Goal: Task Accomplishment & Management: Use online tool/utility

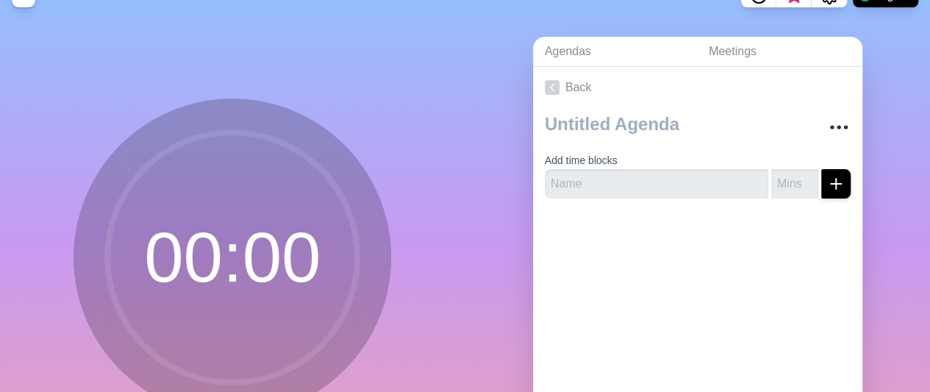
scroll to position [25, 0]
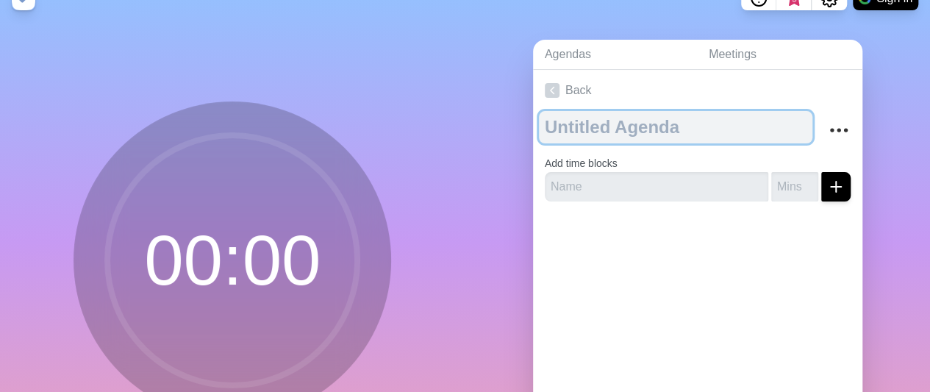
click at [611, 134] on textarea at bounding box center [675, 127] width 273 height 32
type textarea "m"
type textarea "ends at 11"
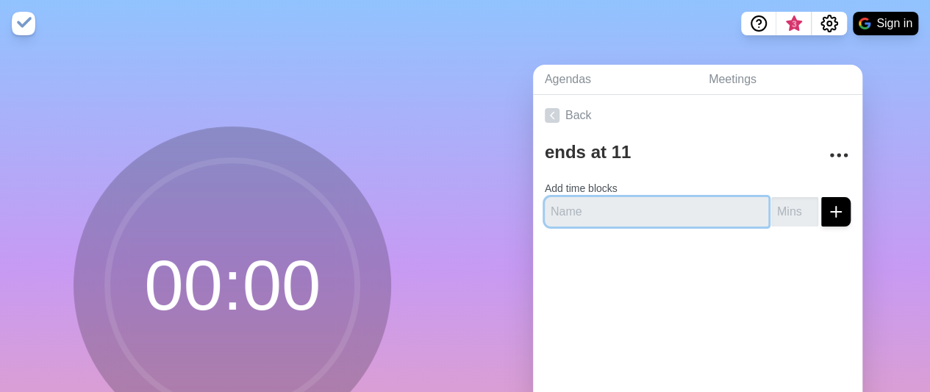
click at [592, 201] on input "text" at bounding box center [656, 211] width 223 height 29
click at [547, 217] on input "barang" at bounding box center [656, 211] width 223 height 29
type input "rapihin barang"
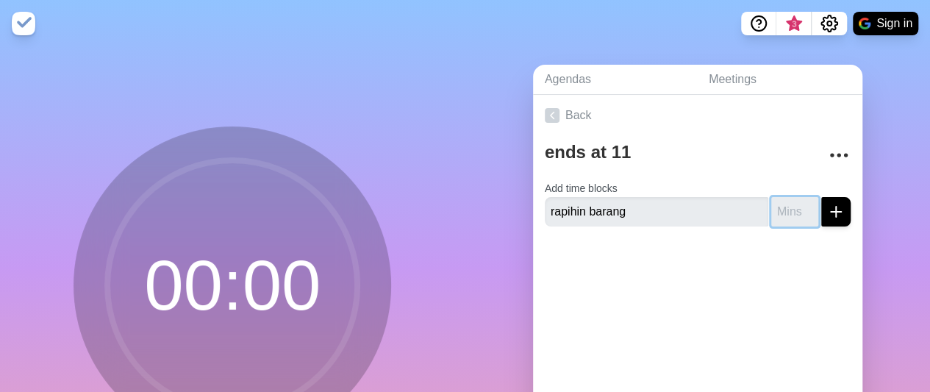
click at [771, 215] on input "number" at bounding box center [794, 211] width 47 height 29
type input "15"
click at [805, 255] on div at bounding box center [697, 267] width 329 height 59
click at [827, 204] on icon "submit" at bounding box center [836, 212] width 18 height 18
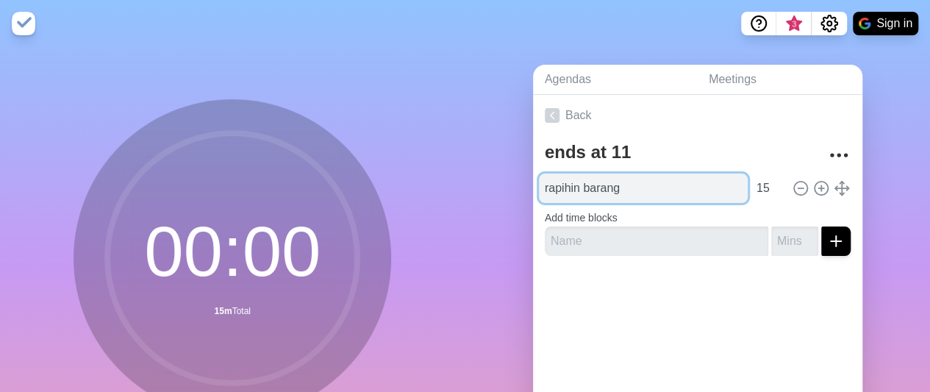
click at [678, 179] on input "rapihin barang" at bounding box center [643, 187] width 209 height 29
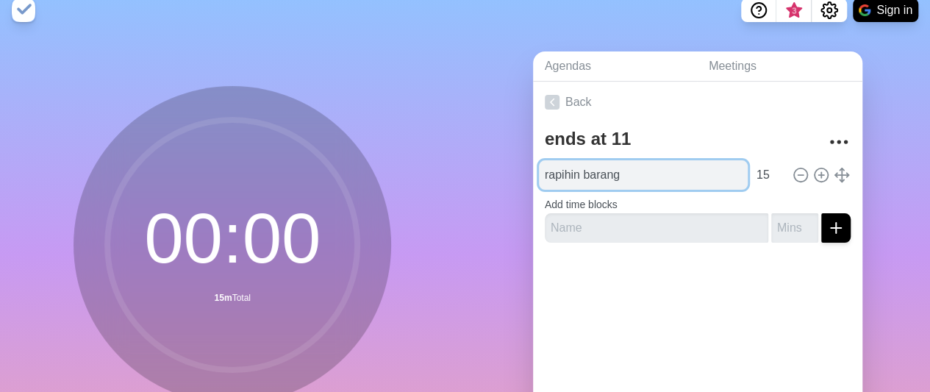
scroll to position [3, 0]
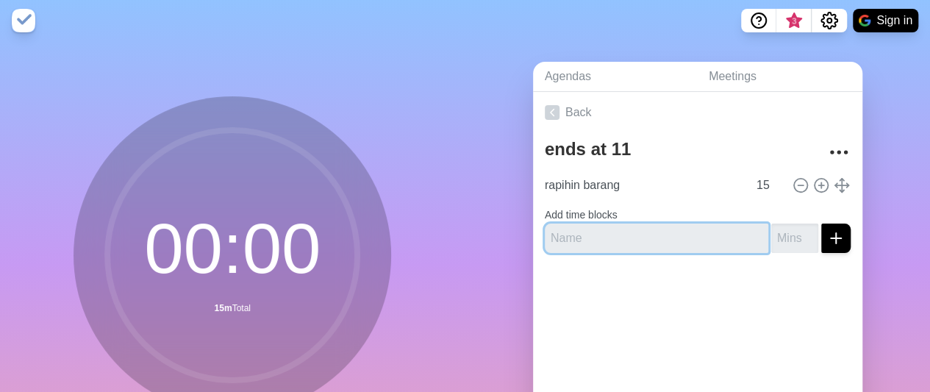
click at [678, 245] on input "text" at bounding box center [656, 237] width 223 height 29
type input "sarapan sedikit"
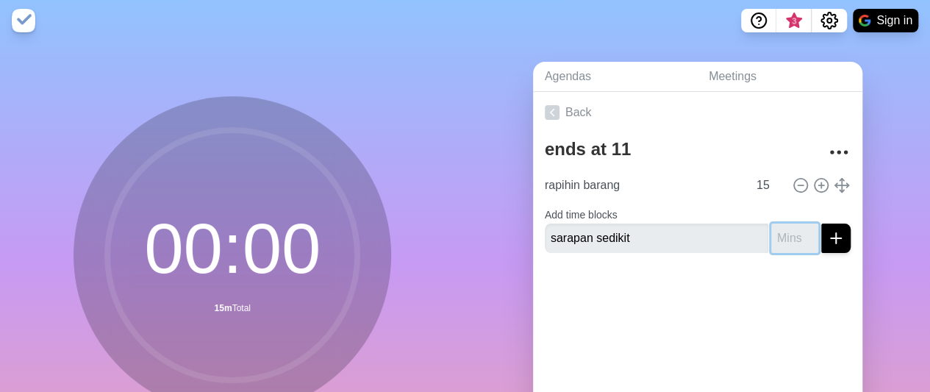
click at [771, 230] on input "number" at bounding box center [794, 237] width 47 height 29
type input "20"
click at [828, 239] on button "submit" at bounding box center [835, 237] width 29 height 29
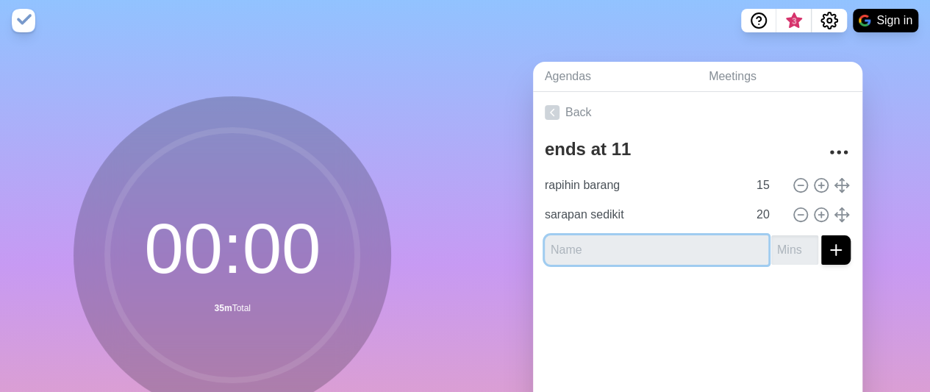
type input "b"
type input "mandi besar"
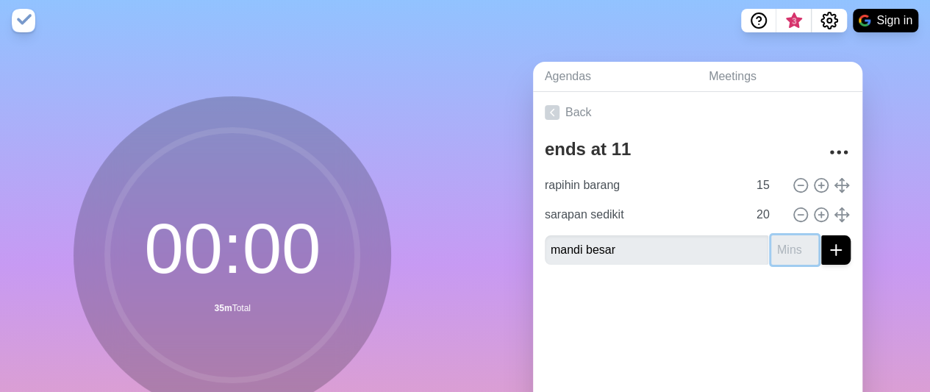
click at [775, 251] on input "number" at bounding box center [794, 249] width 47 height 29
type input "1"
type input "45"
click at [827, 254] on icon "submit" at bounding box center [836, 250] width 18 height 18
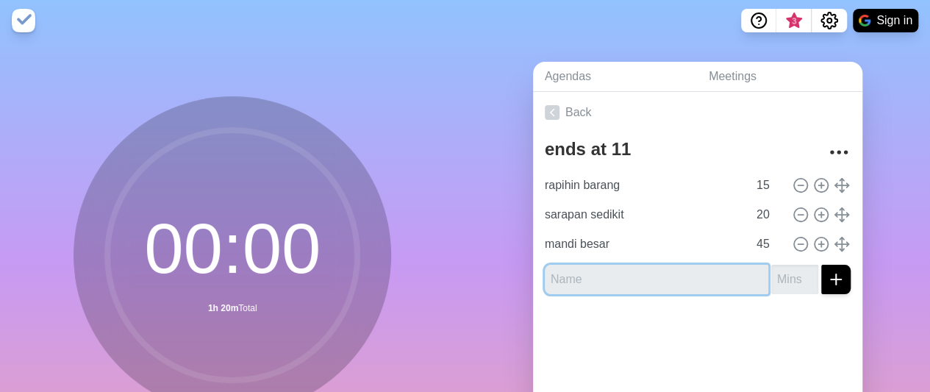
click at [701, 274] on input "text" at bounding box center [656, 279] width 223 height 29
type input "rambut"
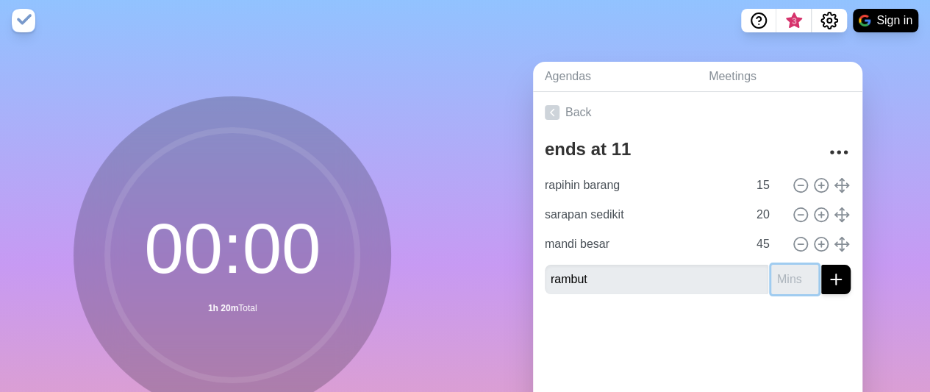
click at [771, 271] on input "number" at bounding box center [794, 279] width 47 height 29
type input "20"
click at [827, 281] on icon "submit" at bounding box center [836, 279] width 18 height 18
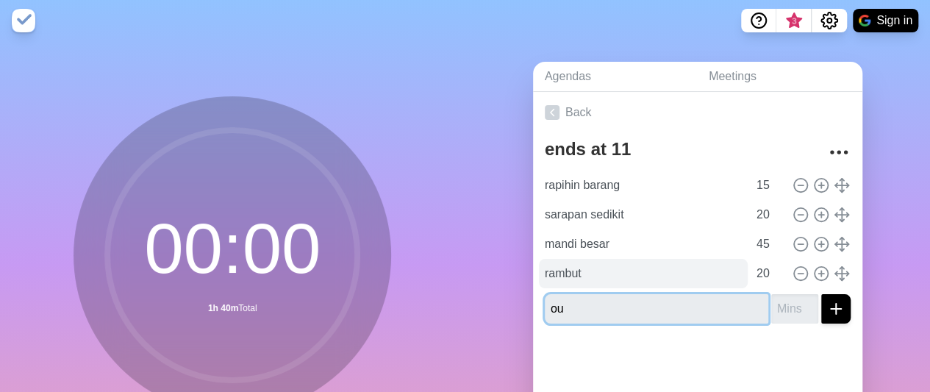
type input "o"
type input "clothes check"
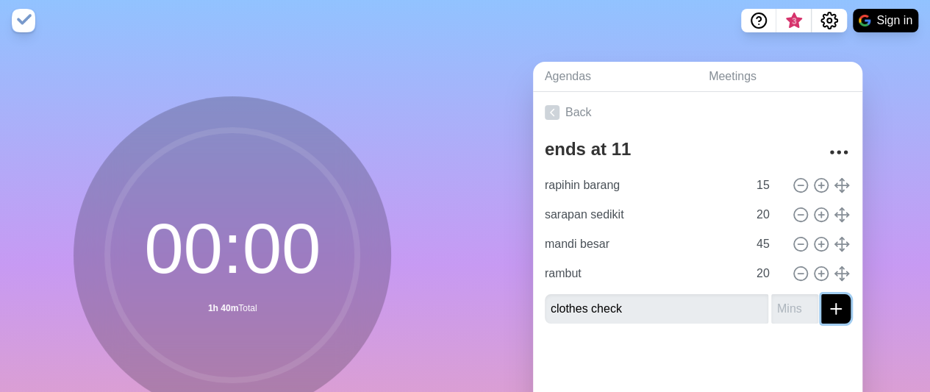
click at [827, 308] on icon "submit" at bounding box center [836, 309] width 18 height 18
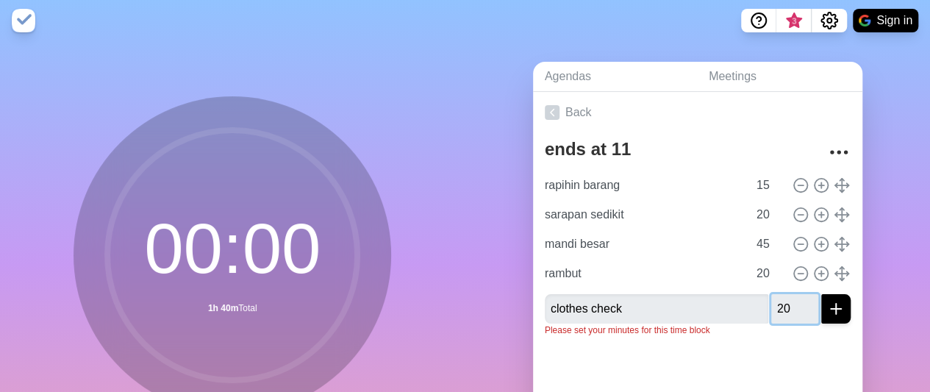
type input "20"
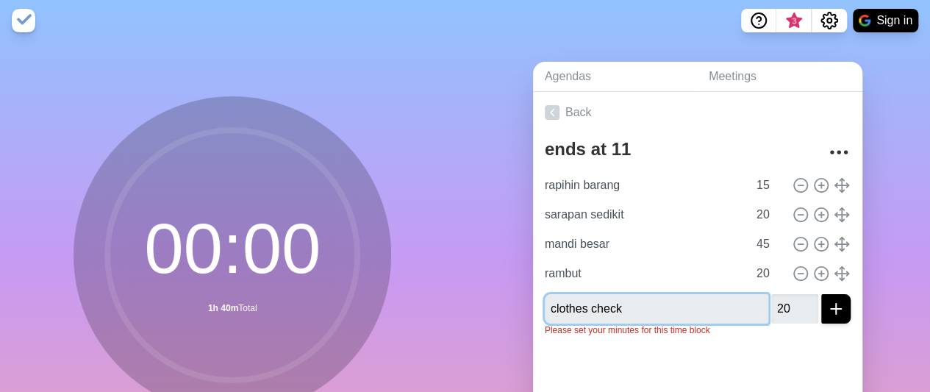
click at [545, 308] on input "clothes check" at bounding box center [656, 308] width 223 height 29
type input "white clothes check"
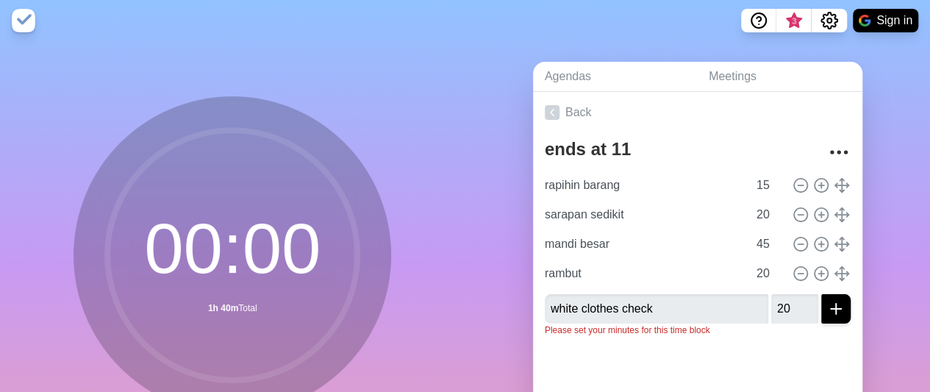
click at [758, 335] on div "ends at 11 rapihin barang 15 sarapan sedikit 20 mandi besar 45 rambut 20 white …" at bounding box center [697, 240] width 329 height 215
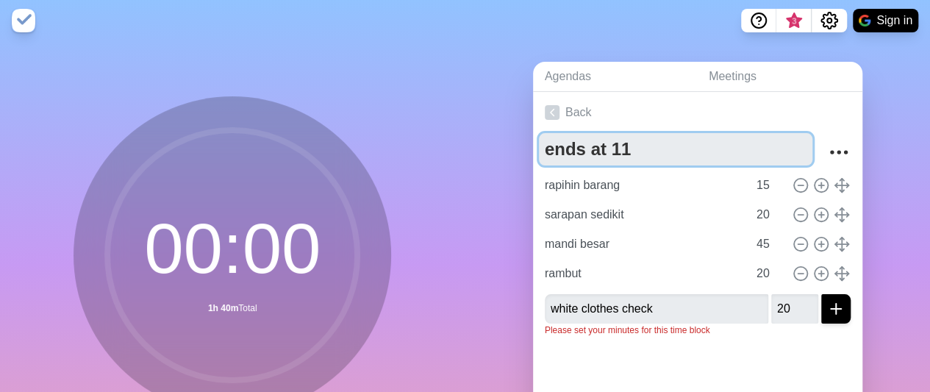
drag, startPoint x: 664, startPoint y: 151, endPoint x: 433, endPoint y: 155, distance: 231.5
click at [433, 155] on div "00 : 00 1h 40m Total Start Agendas Meetings Back ends at 11 rapihin barang 15 s…" at bounding box center [465, 288] width 930 height 488
type textarea "morning"
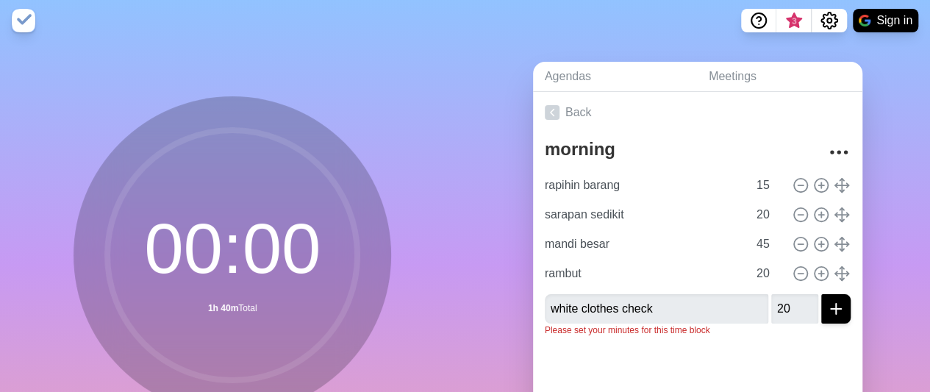
click at [628, 356] on div at bounding box center [697, 377] width 329 height 59
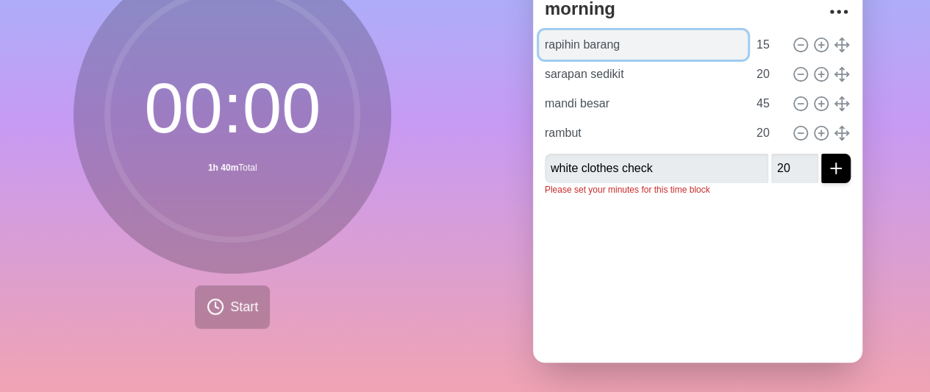
click at [595, 35] on input "rapihin barang" at bounding box center [643, 44] width 209 height 29
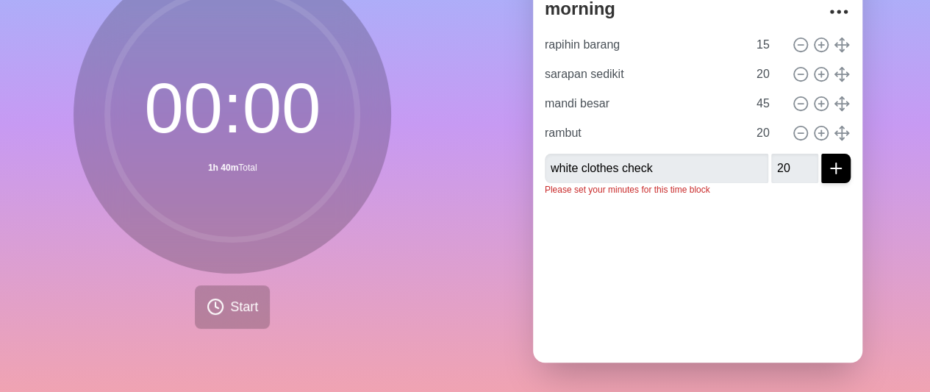
click at [631, 222] on div at bounding box center [697, 237] width 329 height 59
click at [771, 154] on input "20" at bounding box center [794, 168] width 47 height 29
click at [821, 154] on button "submit" at bounding box center [835, 168] width 29 height 29
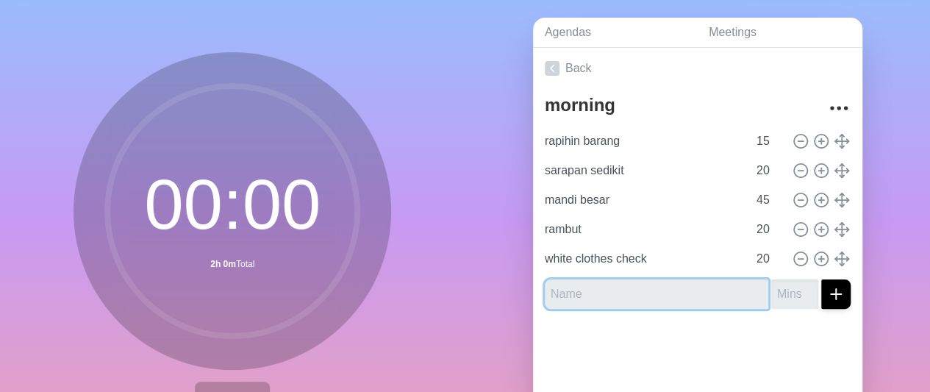
scroll to position [79, 0]
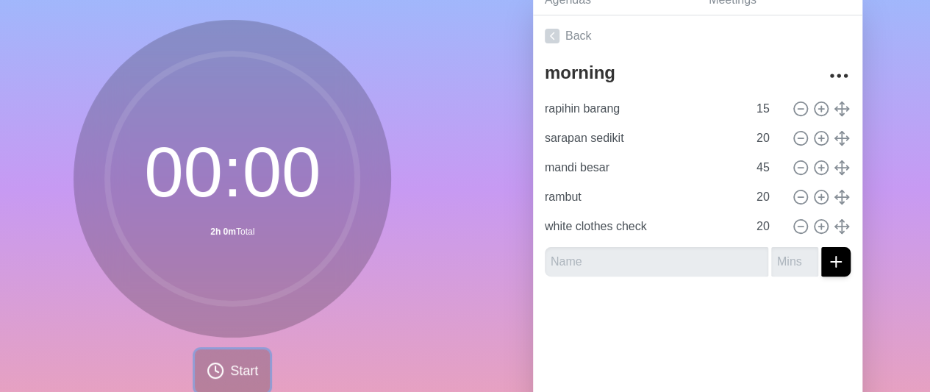
click at [250, 374] on span "Start" at bounding box center [244, 371] width 28 height 20
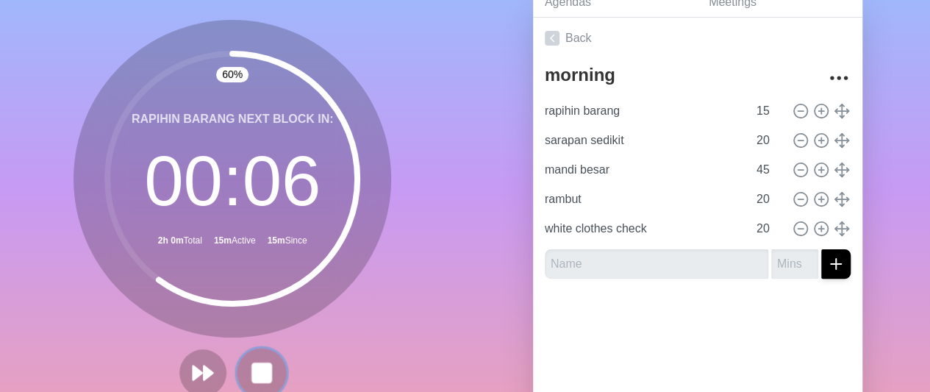
click at [270, 371] on button at bounding box center [261, 372] width 49 height 49
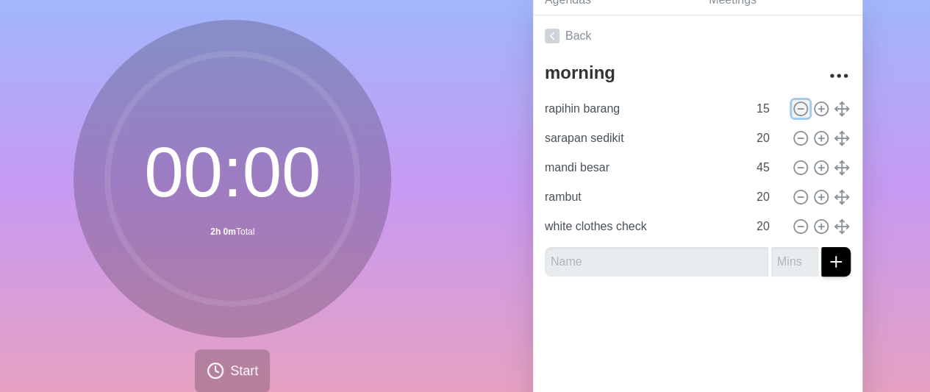
click at [794, 113] on circle at bounding box center [800, 108] width 13 height 13
type input "sarapan sedikit"
type input "20"
type input "mandi besar"
type input "45"
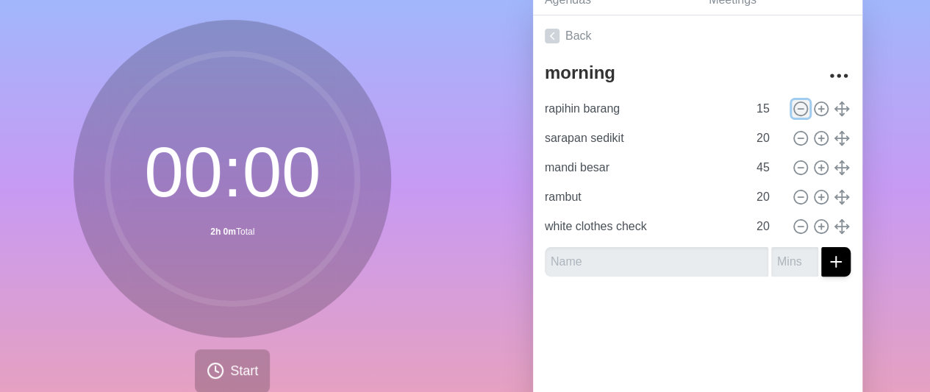
type input "rambut"
type input "20"
type input "white clothes check"
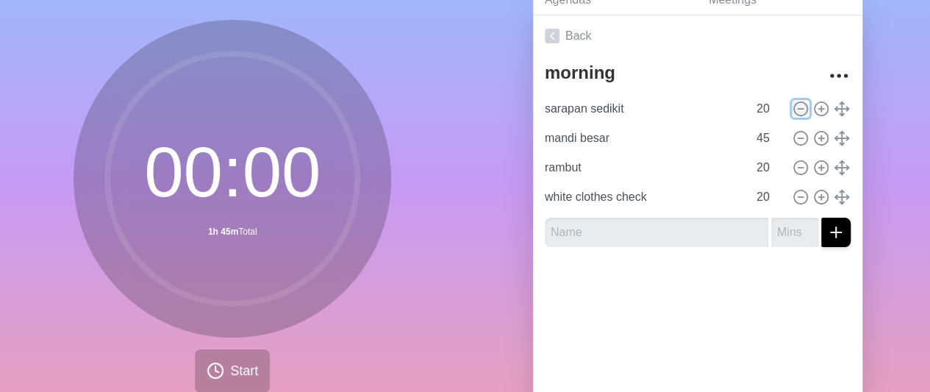
click at [794, 113] on circle at bounding box center [800, 108] width 13 height 13
type input "mandi besar"
type input "45"
type input "rambut"
type input "20"
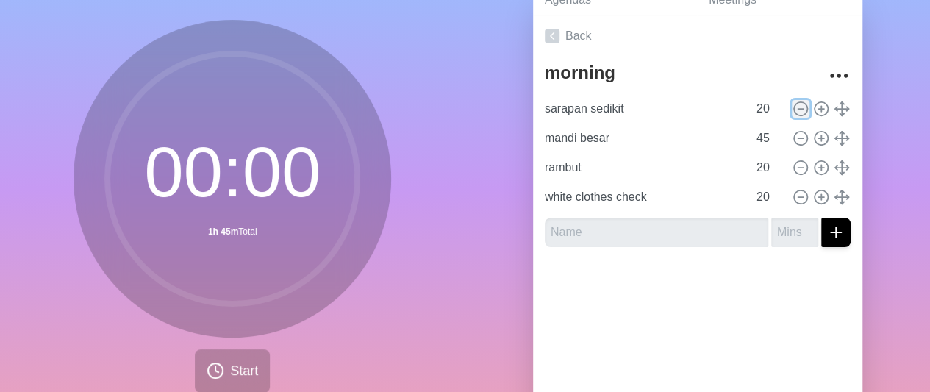
type input "white clothes check"
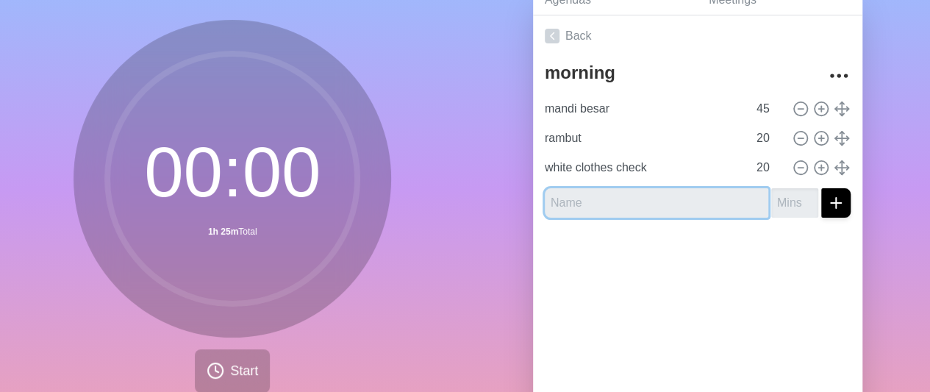
click at [642, 201] on input "text" at bounding box center [656, 202] width 223 height 29
type input "sarapan"
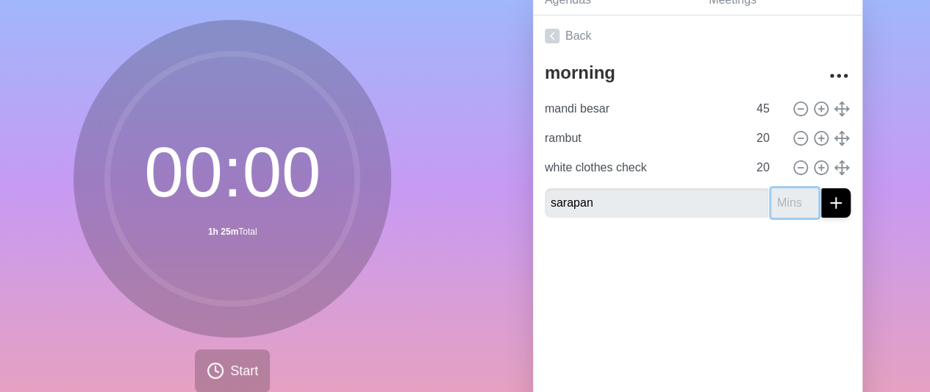
click at [771, 201] on input "number" at bounding box center [794, 202] width 47 height 29
type input "20"
click at [729, 292] on div "Back morning mandi besar 45 rambut 20 white clothes check 20 sarapan 20" at bounding box center [697, 220] width 329 height 411
click at [832, 206] on button "submit" at bounding box center [835, 202] width 29 height 29
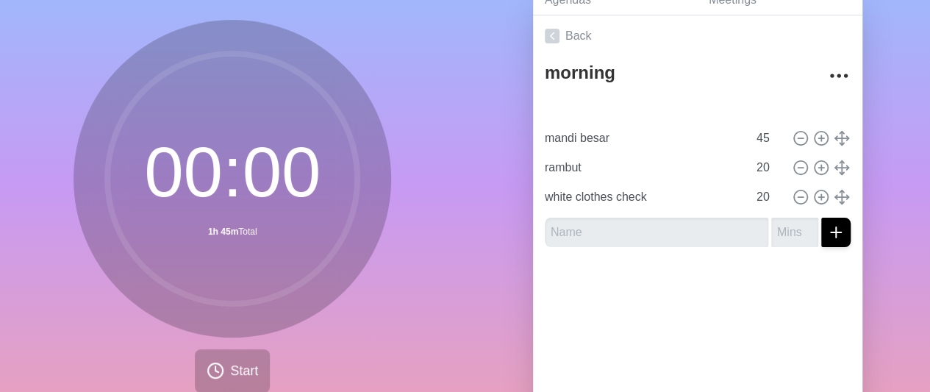
type input "sarapan"
type input "20"
type input "mandi besar"
type input "45"
type input "rambut"
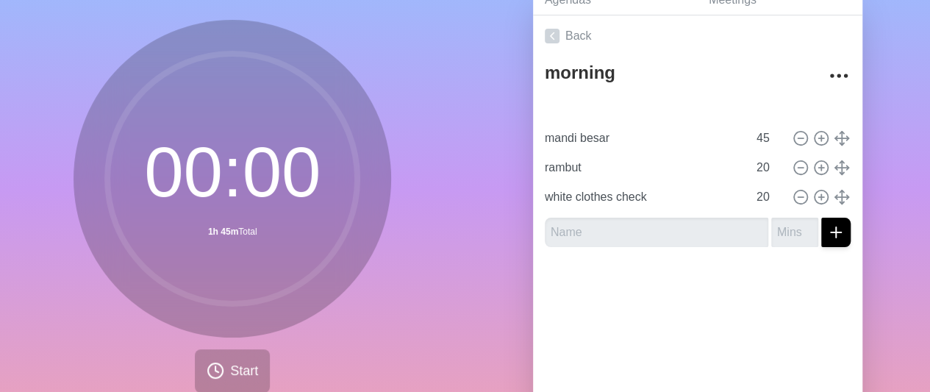
type input "white clothes check"
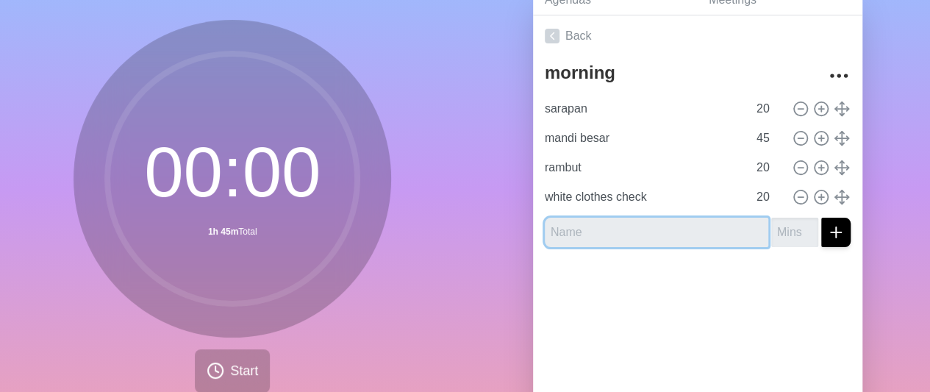
click at [704, 230] on input "text" at bounding box center [656, 232] width 223 height 29
type input "rapihin barang"
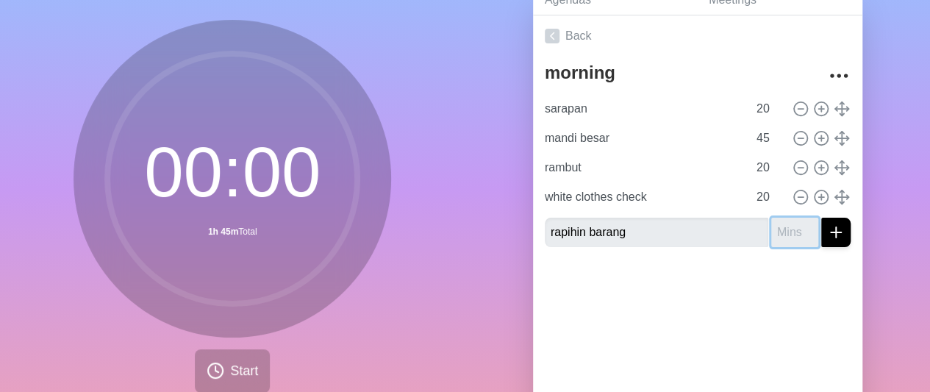
click at [771, 233] on input "number" at bounding box center [794, 232] width 47 height 29
type input "10"
click at [794, 278] on div at bounding box center [697, 288] width 329 height 59
click at [821, 240] on button "submit" at bounding box center [835, 232] width 29 height 29
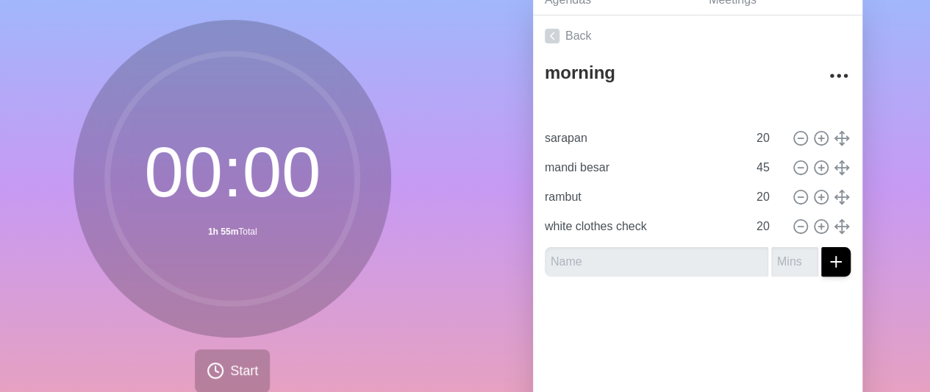
type input "rapihin barang"
type input "10"
type input "sarapan"
type input "20"
type input "mandi besar"
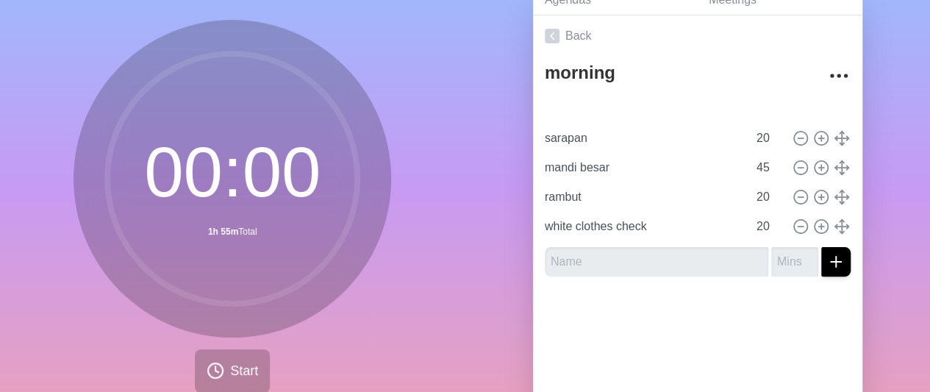
type input "45"
type input "rambut"
type input "white clothes check"
type input "20"
click at [215, 380] on button "Start" at bounding box center [232, 370] width 75 height 43
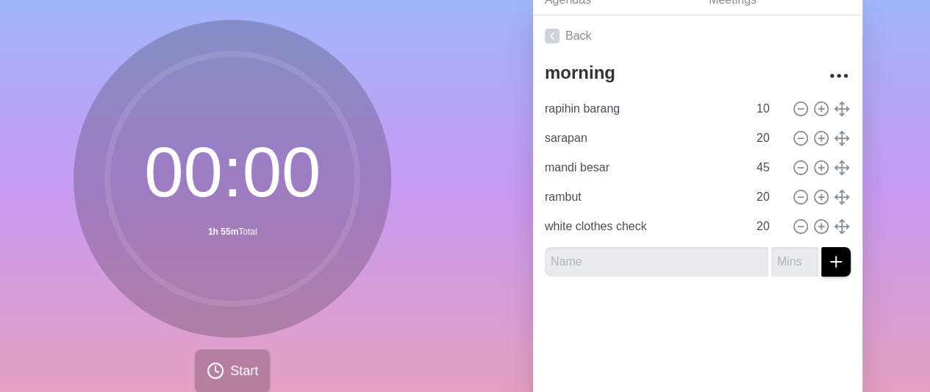
scroll to position [77, 0]
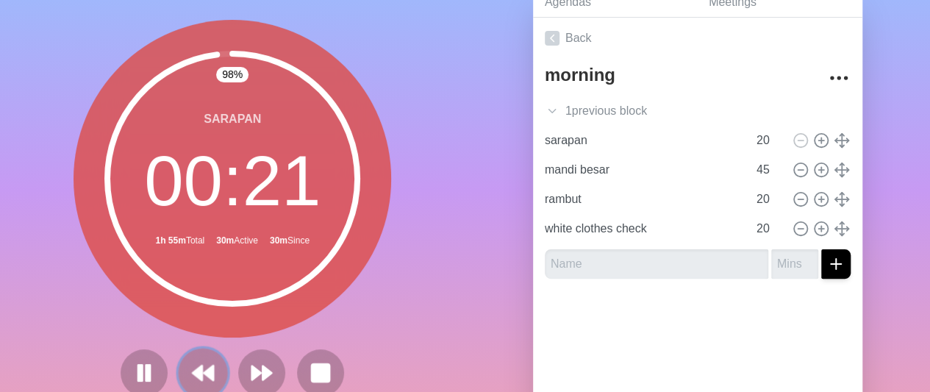
click at [204, 372] on polygon at bounding box center [209, 372] width 10 height 15
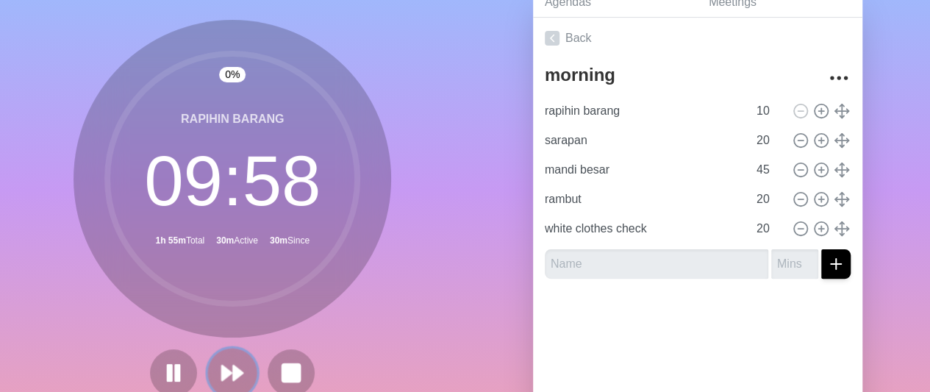
click at [243, 374] on button at bounding box center [232, 372] width 49 height 49
